Goal: Task Accomplishment & Management: Manage account settings

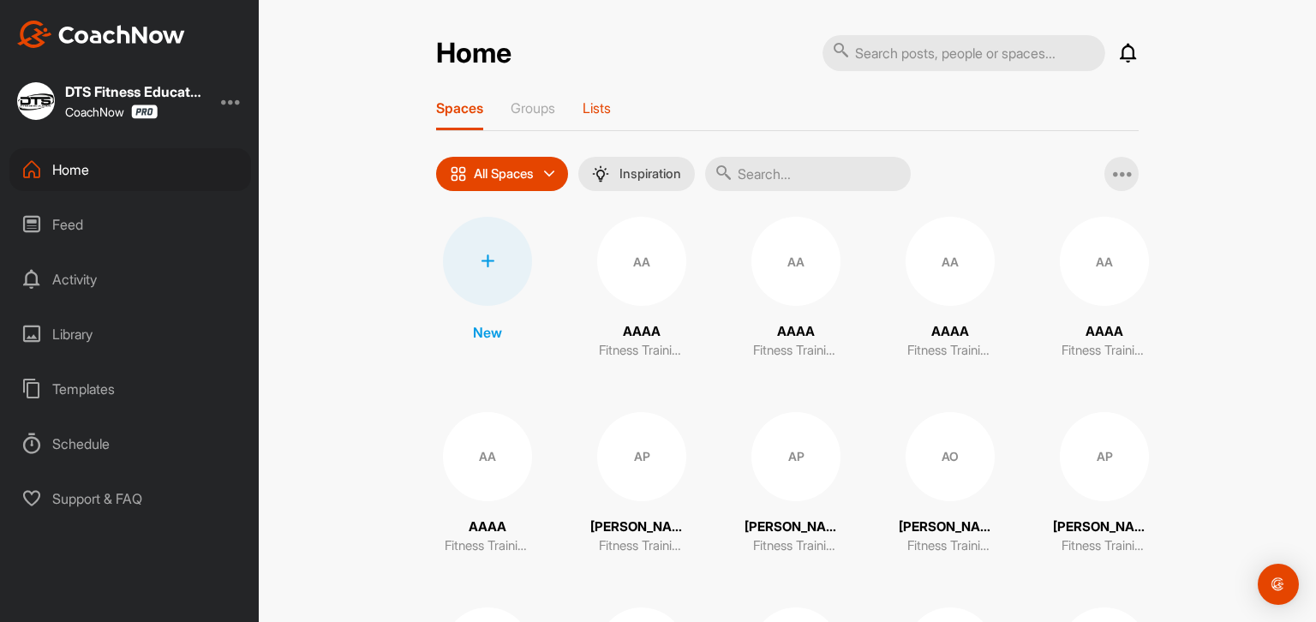
click at [596, 107] on p "Lists" at bounding box center [597, 107] width 28 height 17
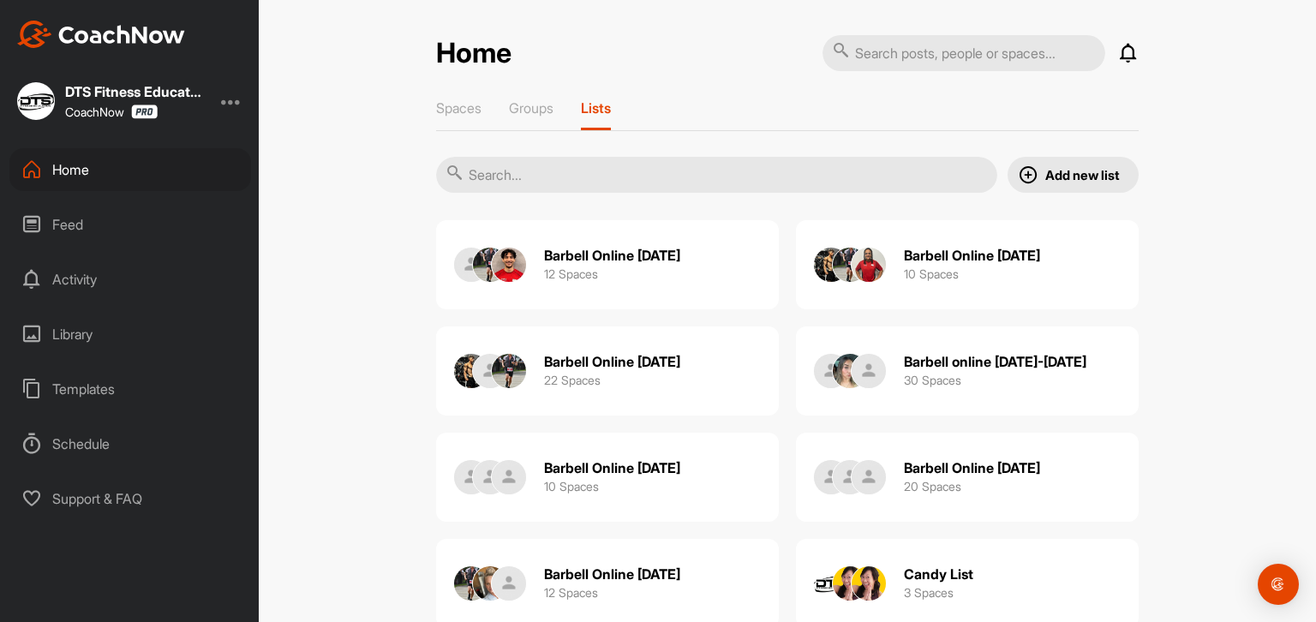
click at [651, 356] on h2 "Barbell Online [DATE]" at bounding box center [612, 362] width 136 height 18
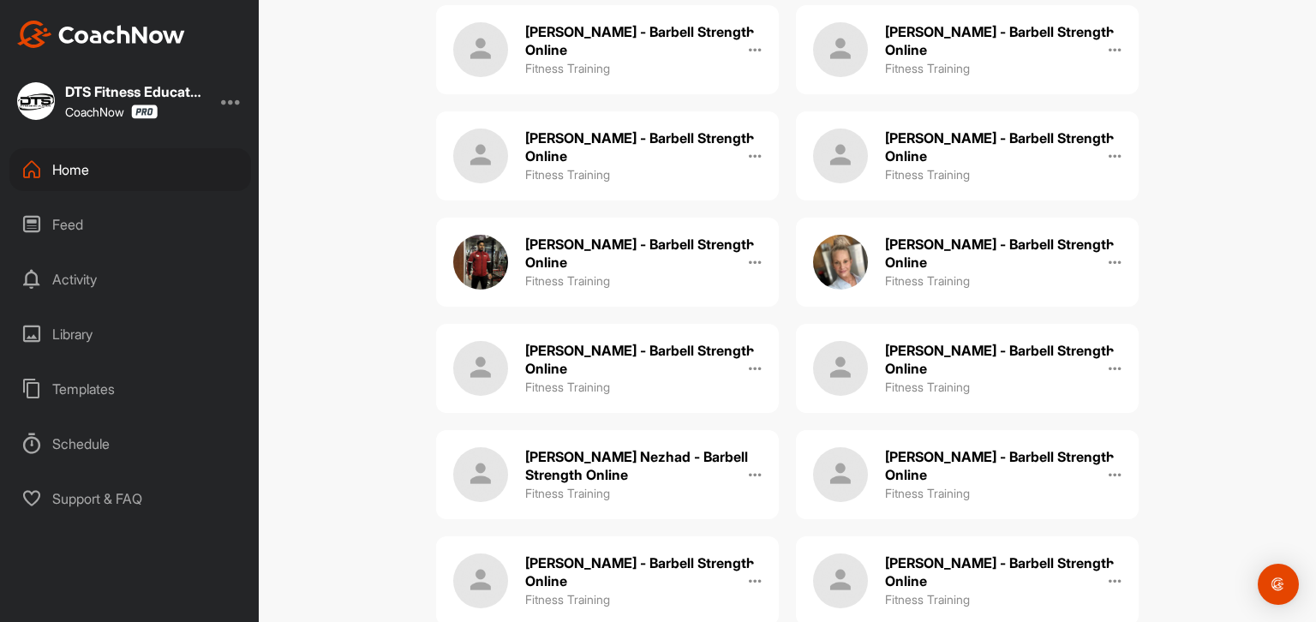
scroll to position [514, 0]
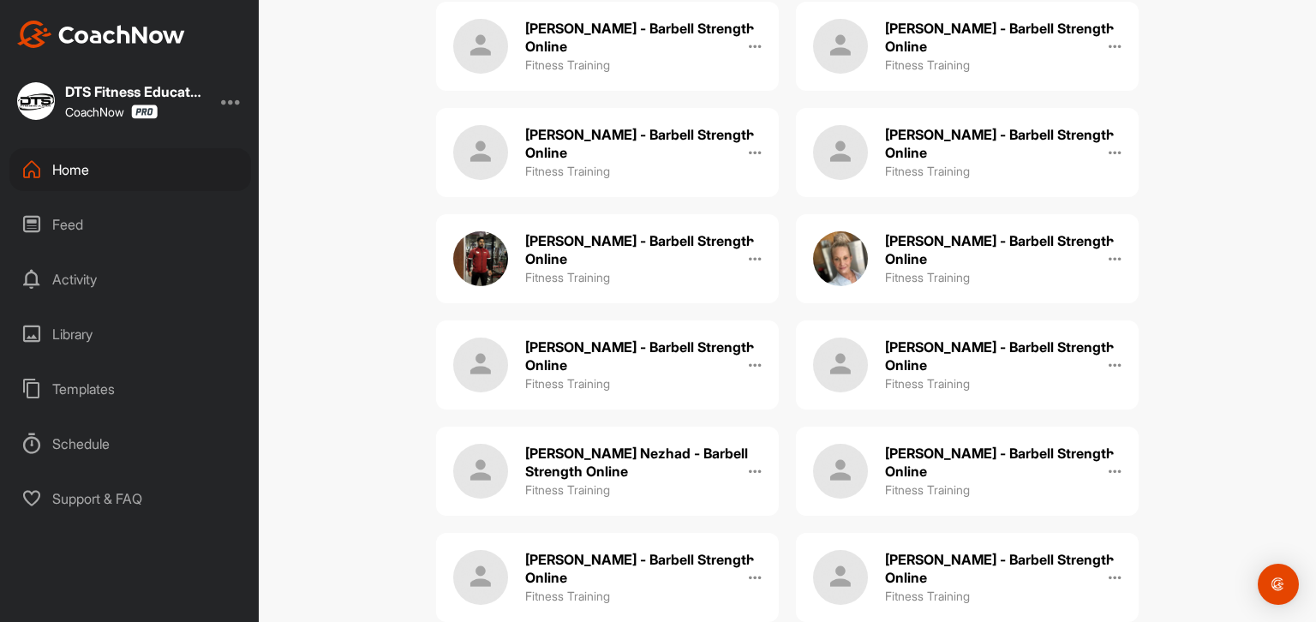
click at [986, 560] on h2 "[PERSON_NAME] - Barbell Strength Online" at bounding box center [1003, 569] width 236 height 36
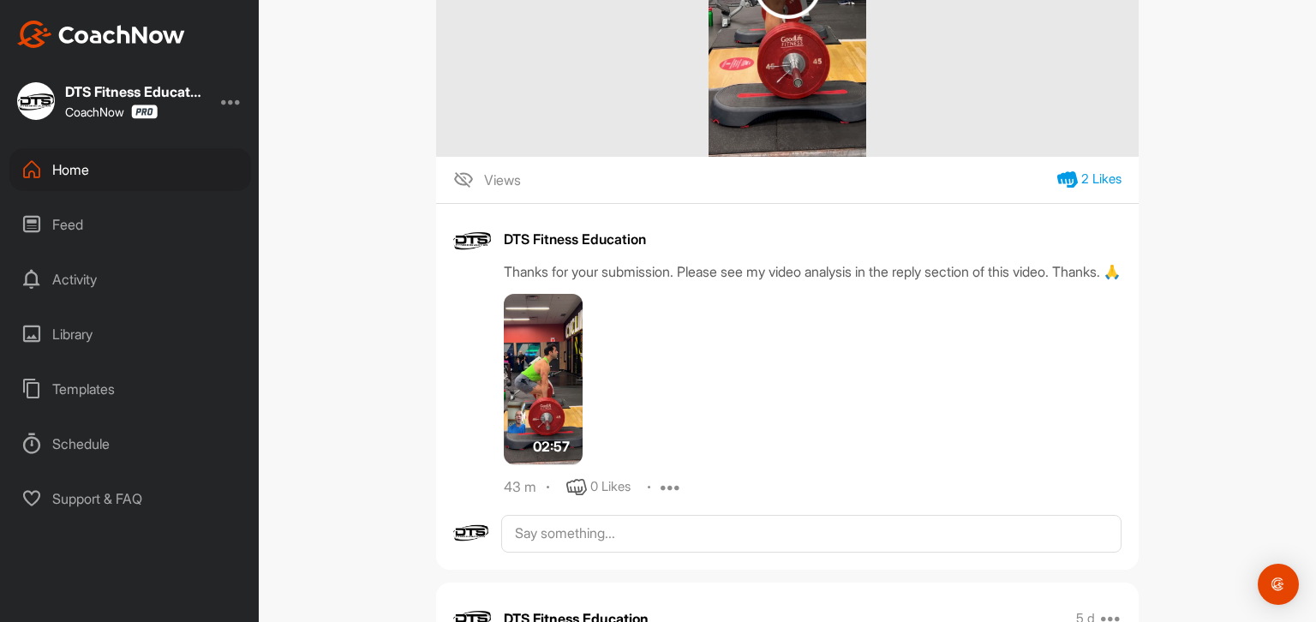
scroll to position [685, 0]
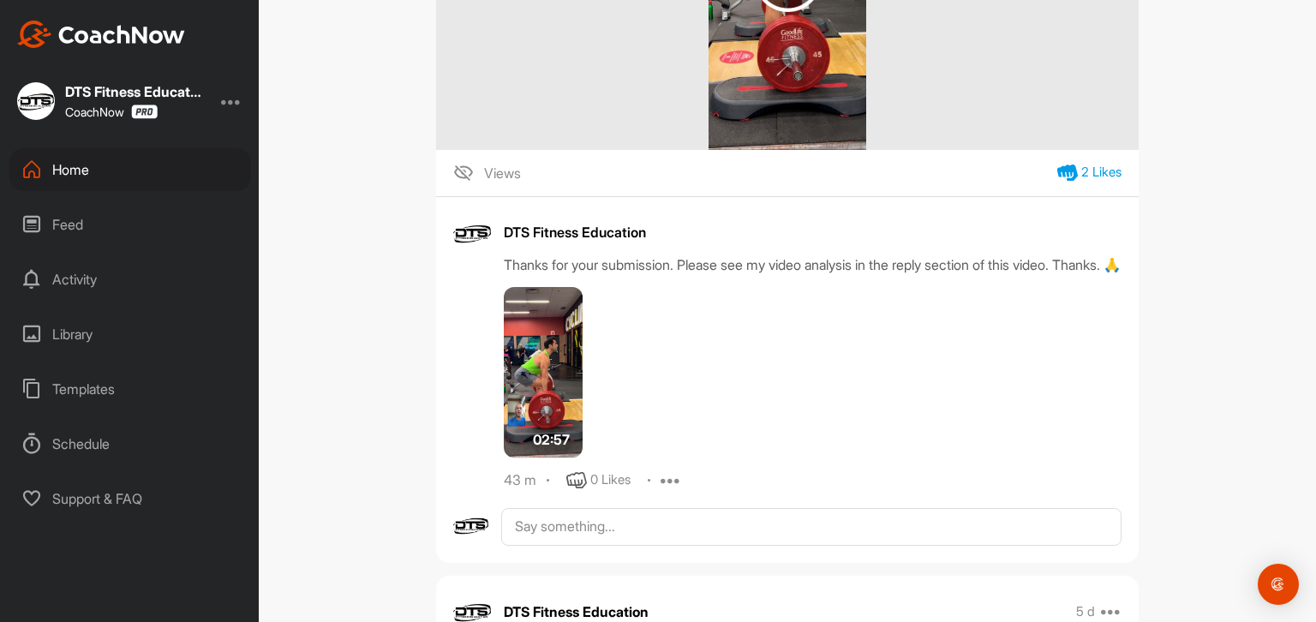
click at [555, 399] on img at bounding box center [543, 372] width 79 height 171
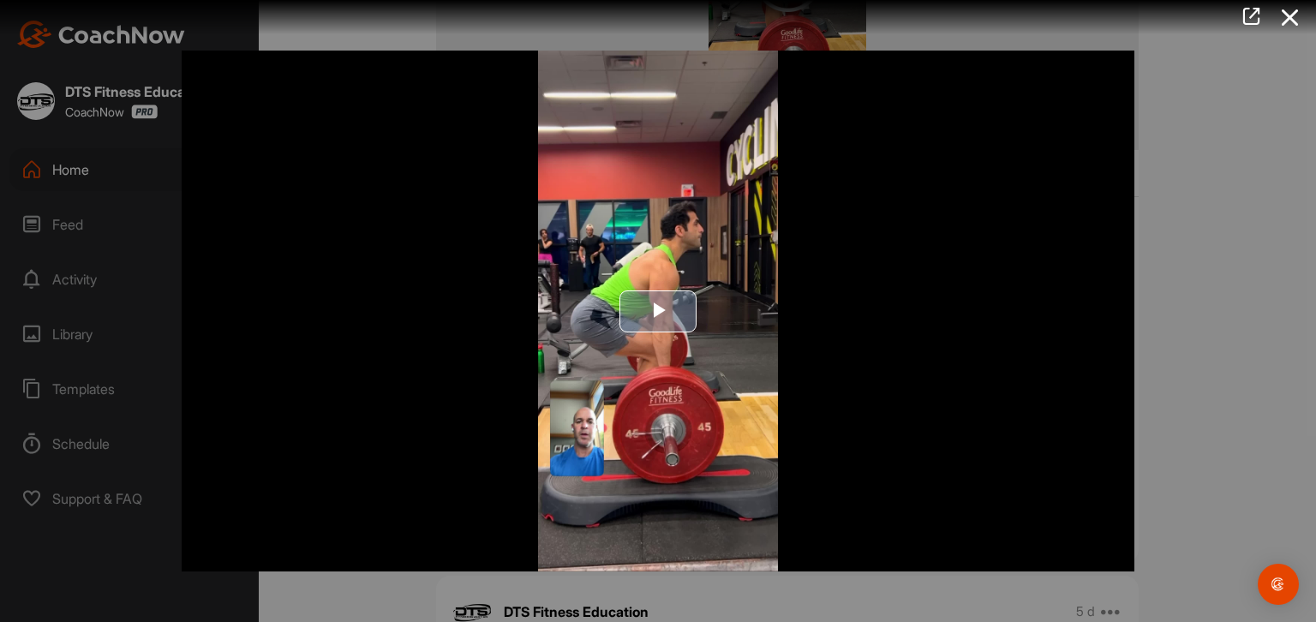
click at [658, 311] on span "Video Player" at bounding box center [658, 311] width 0 height 0
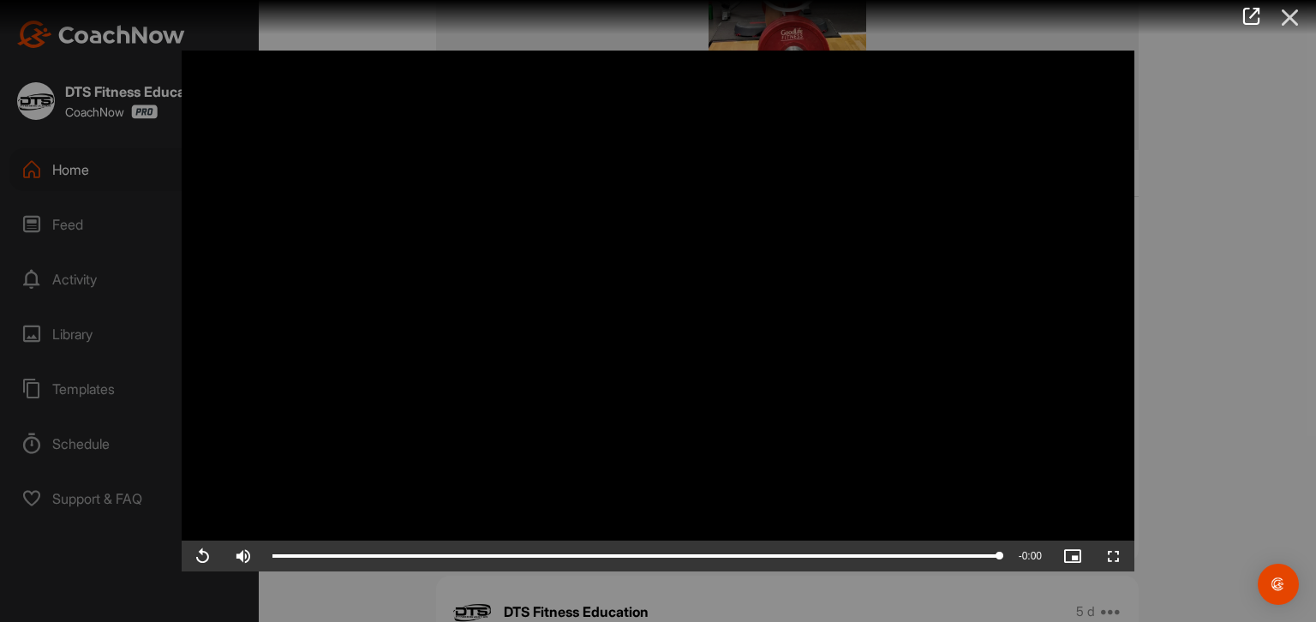
click at [1299, 27] on icon at bounding box center [1290, 18] width 39 height 32
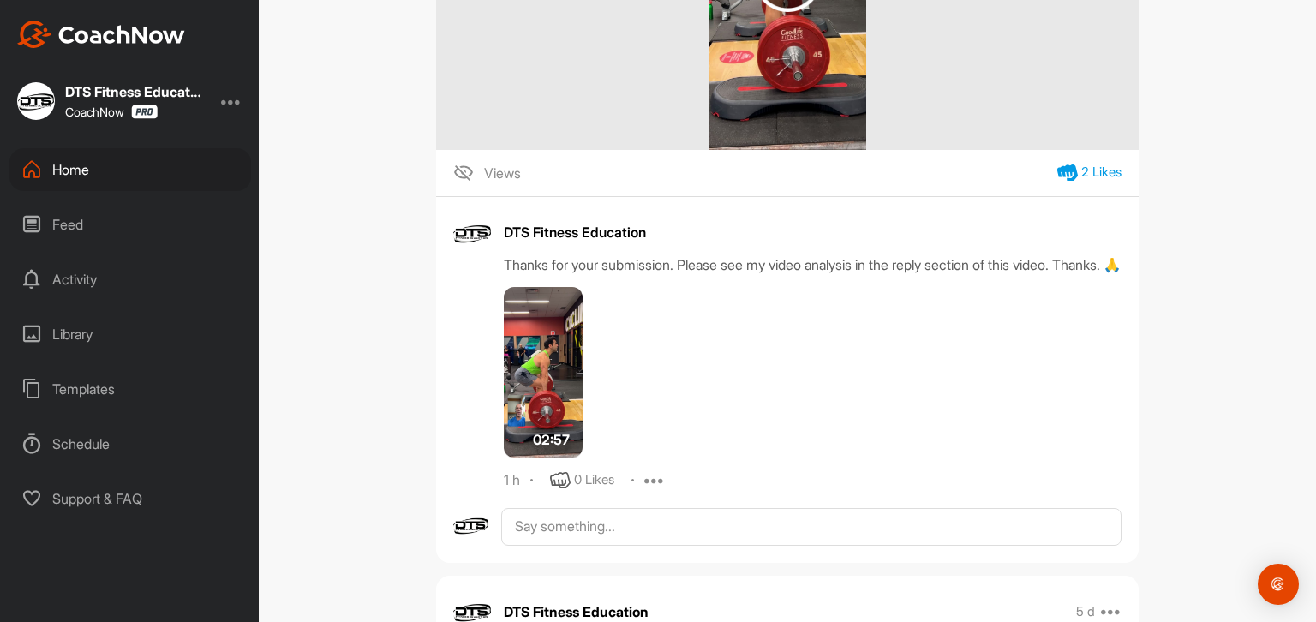
click at [80, 165] on div "Home" at bounding box center [130, 169] width 242 height 43
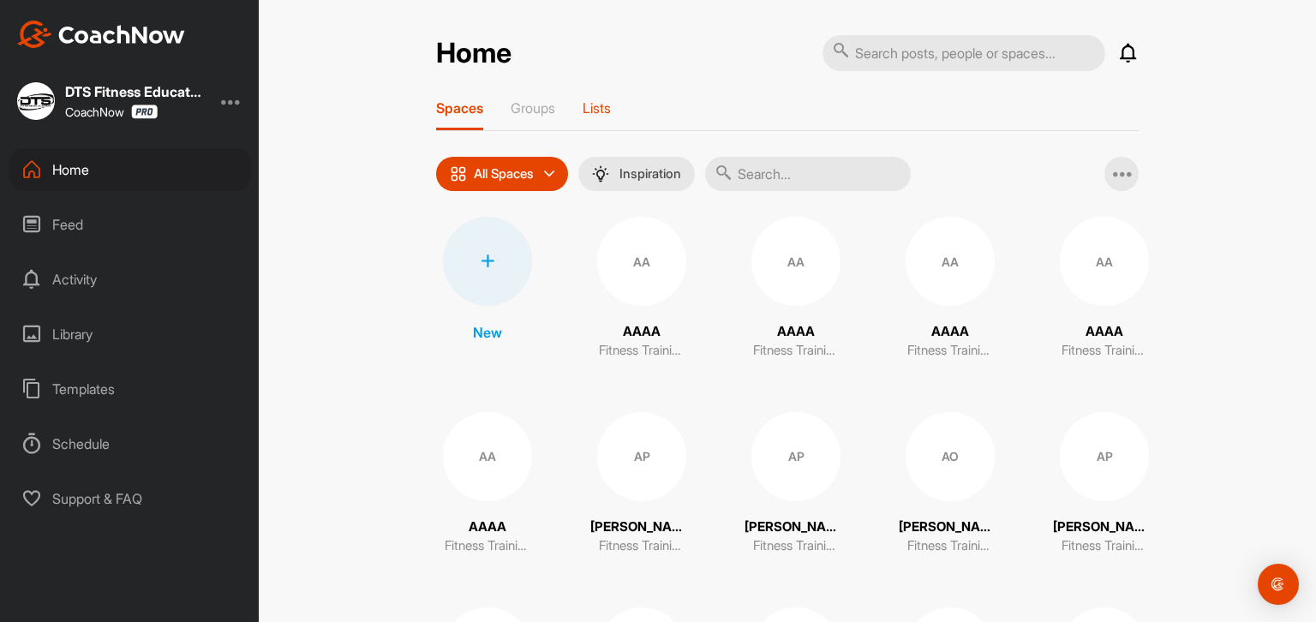
click at [600, 108] on p "Lists" at bounding box center [597, 107] width 28 height 17
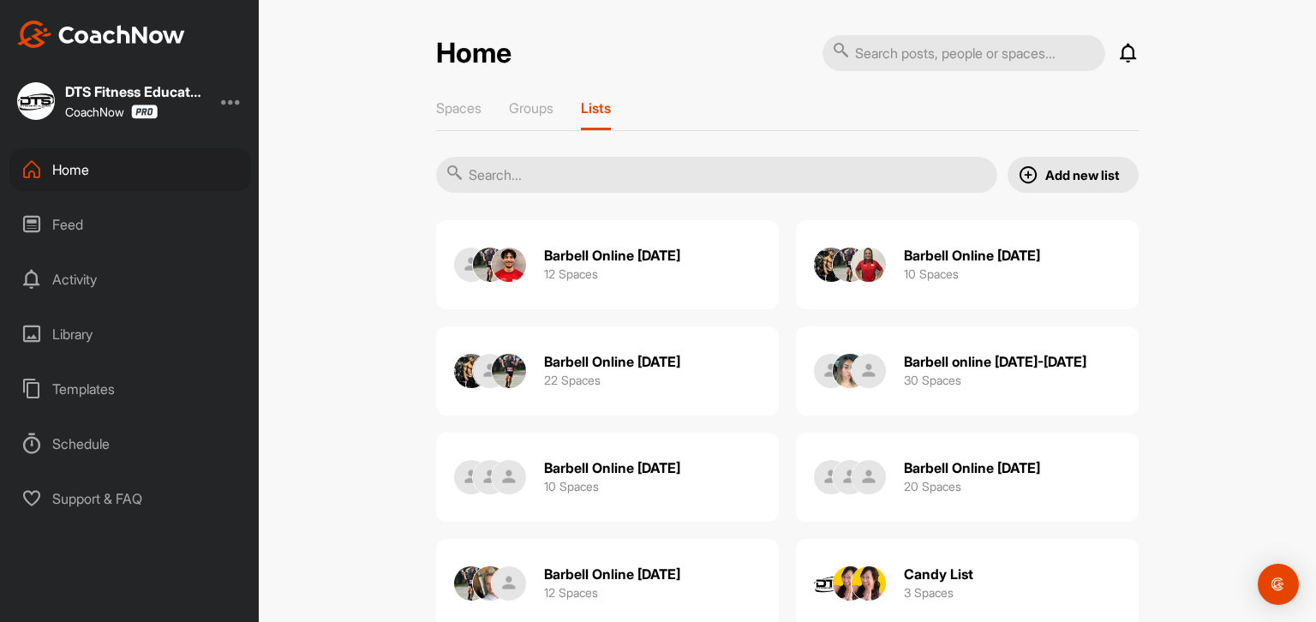
click at [664, 359] on h2 "Barbell Online [DATE]" at bounding box center [612, 362] width 136 height 18
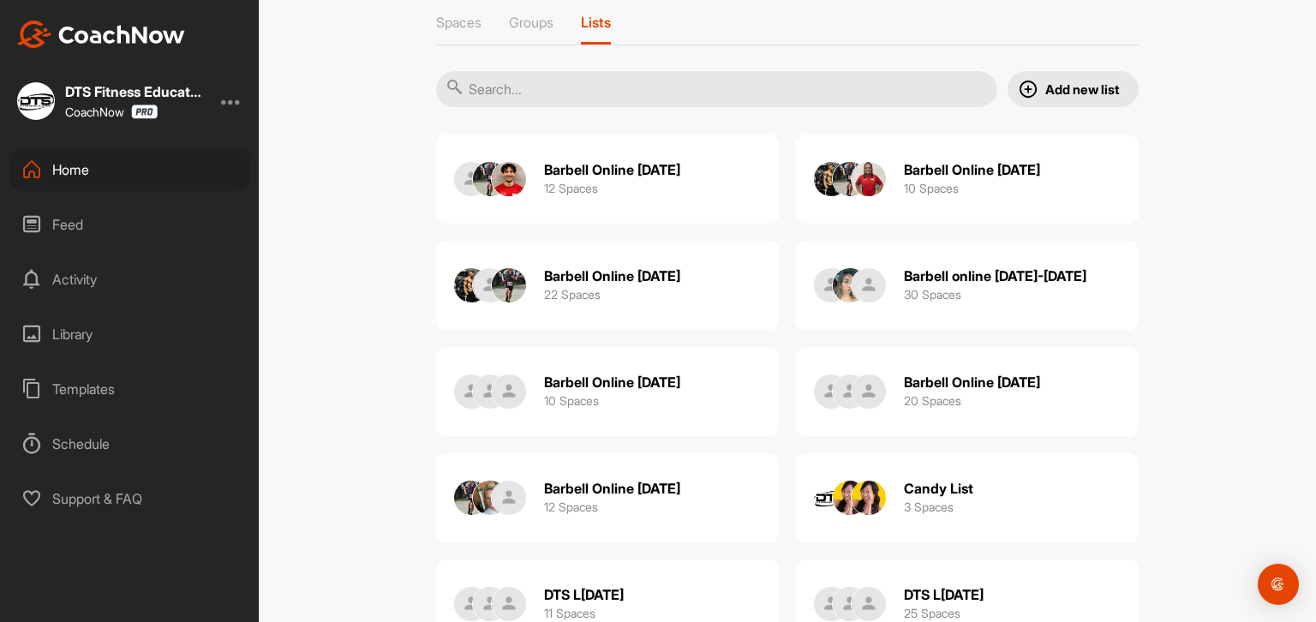
scroll to position [171, 0]
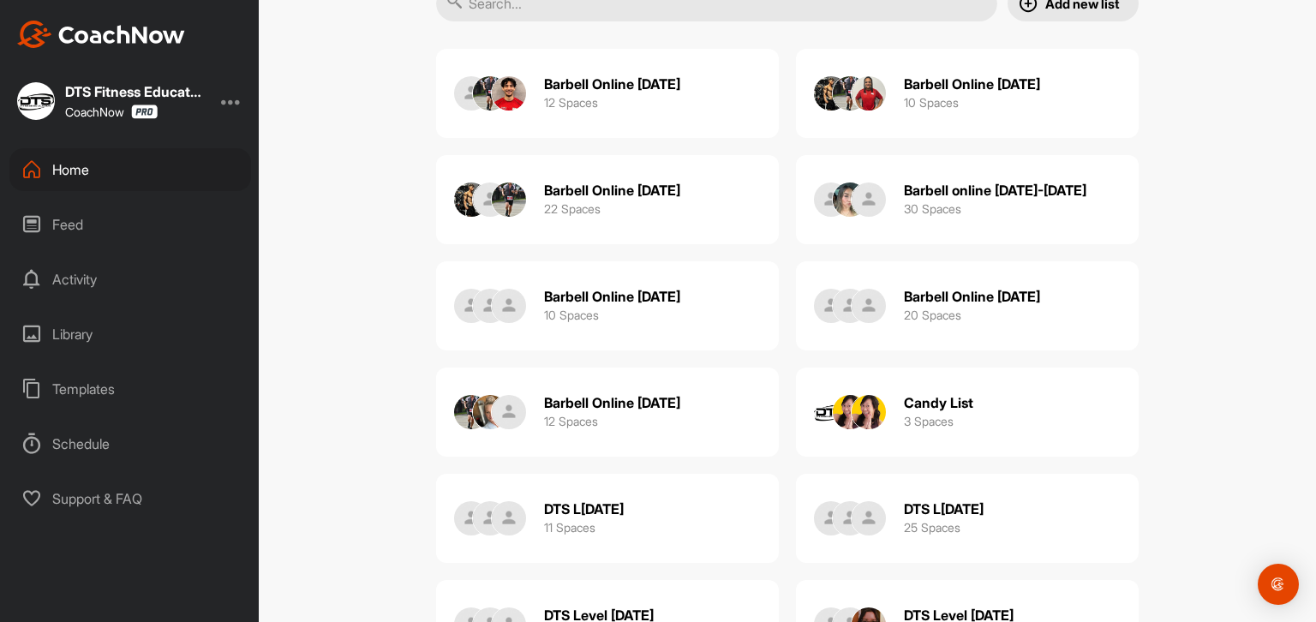
click at [680, 397] on h2 "Barbell Online [DATE]" at bounding box center [612, 403] width 136 height 18
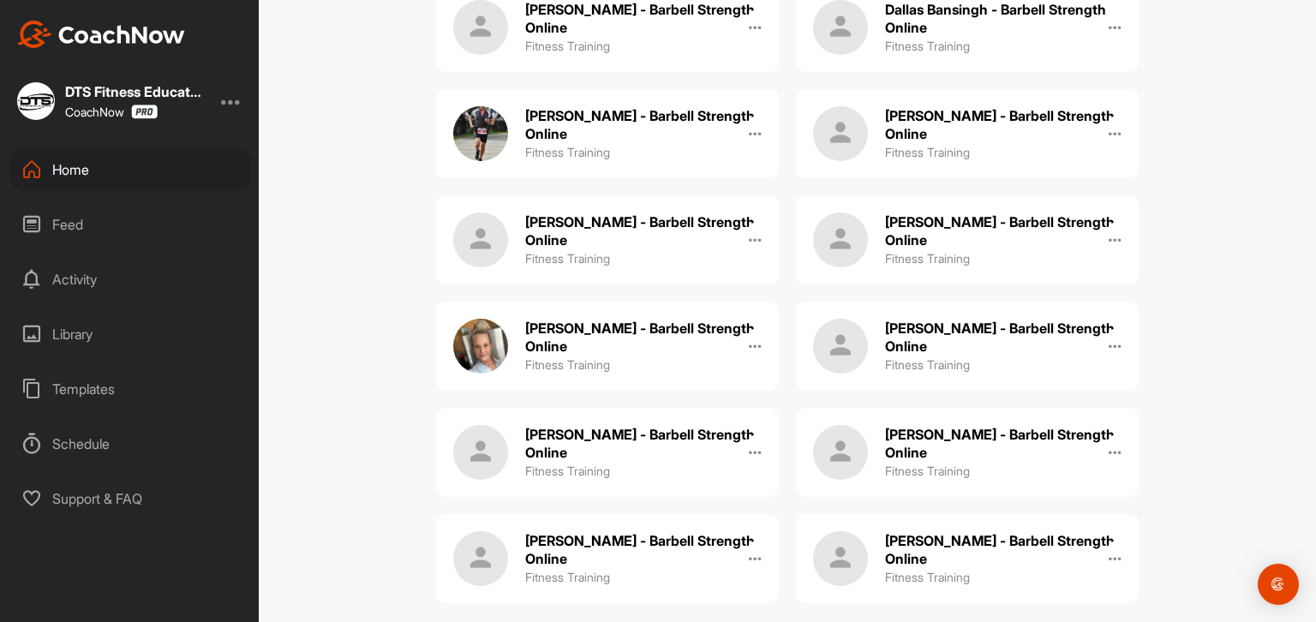
scroll to position [234, 0]
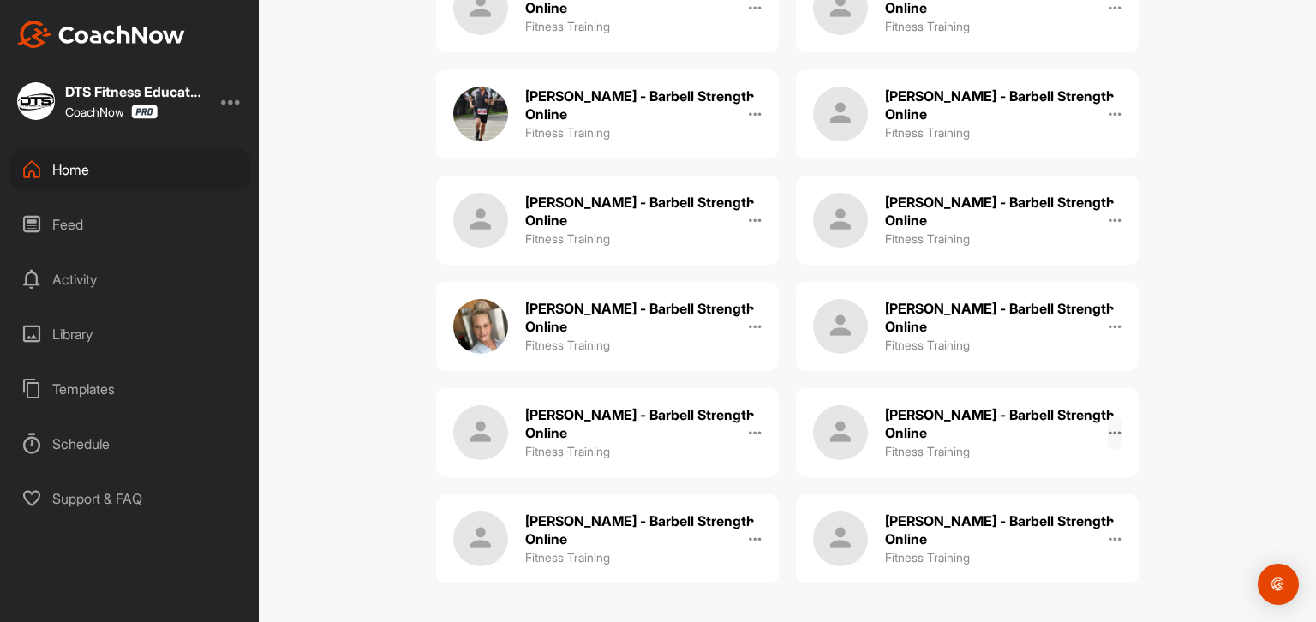
click at [1110, 429] on icon at bounding box center [1115, 433] width 14 height 14
click at [1082, 476] on button "Remove" at bounding box center [1077, 483] width 87 height 57
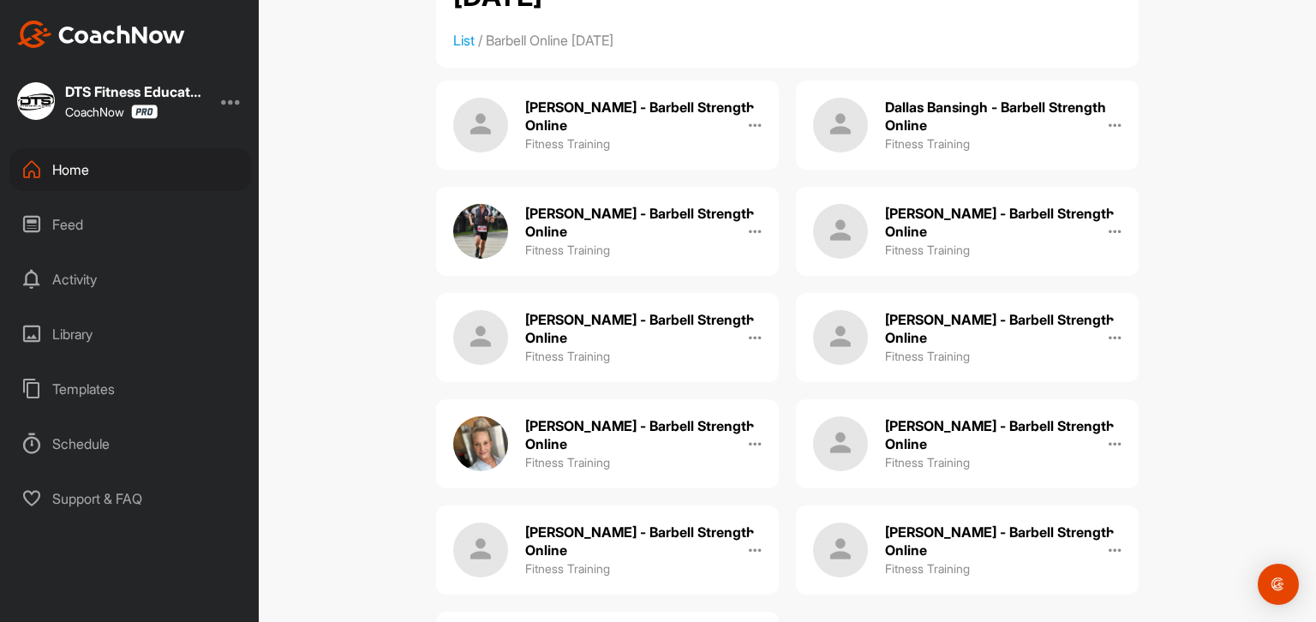
scroll to position [0, 0]
